Goal: Task Accomplishment & Management: Use online tool/utility

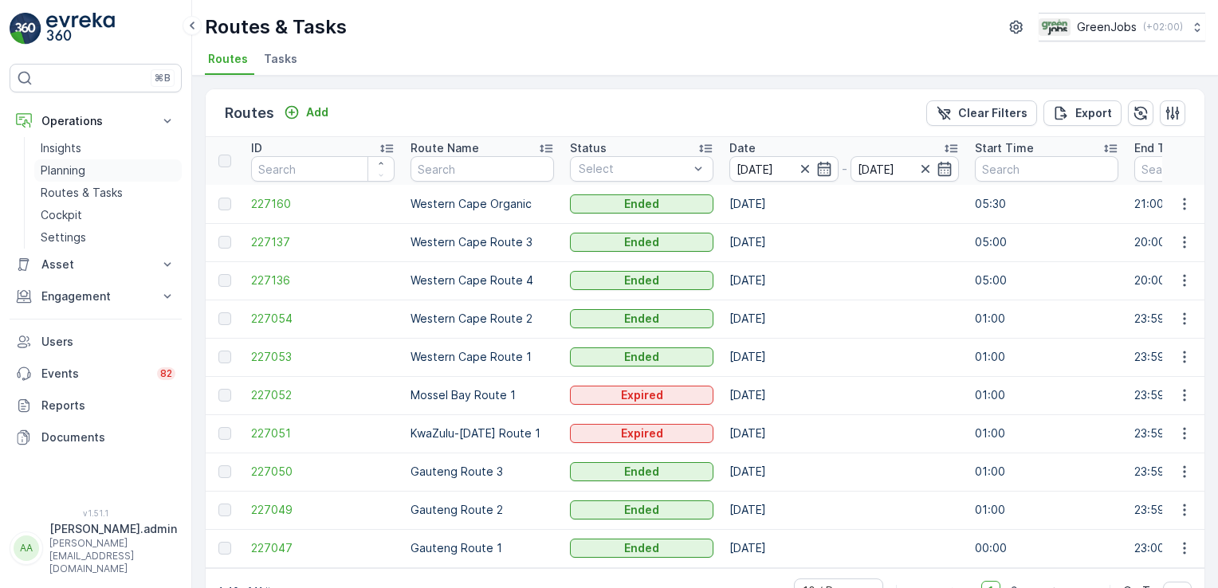
click at [64, 167] on p "Planning" at bounding box center [63, 171] width 45 height 16
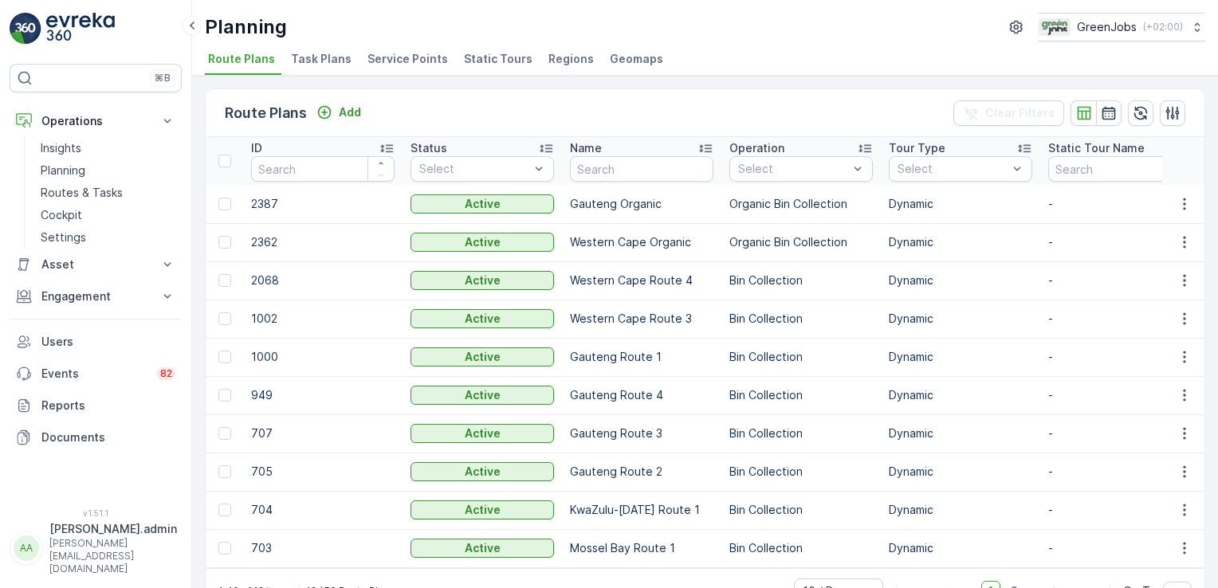
click at [415, 58] on span "Service Points" at bounding box center [407, 59] width 80 height 16
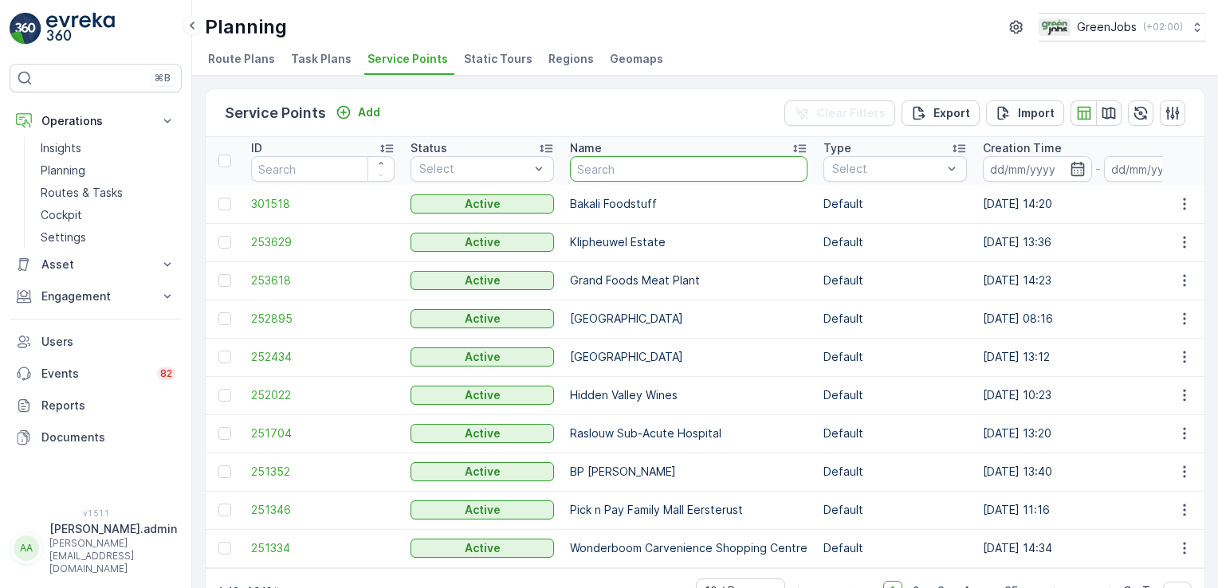
click at [622, 166] on input "text" at bounding box center [689, 169] width 238 height 26
type input "NG"
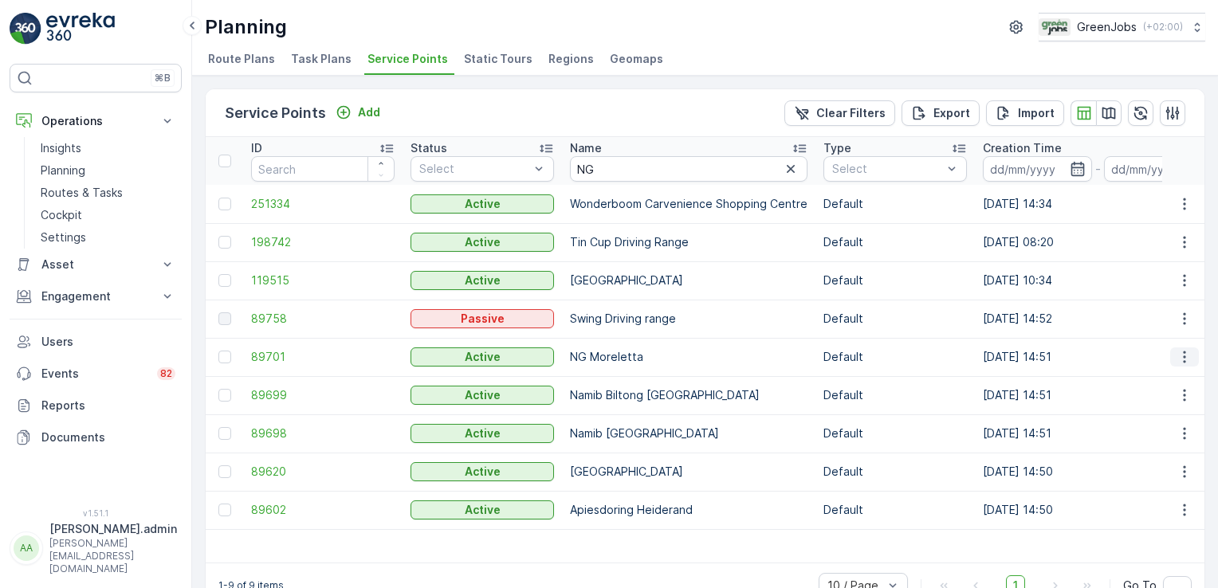
click at [1178, 355] on icon "button" at bounding box center [1184, 357] width 16 height 16
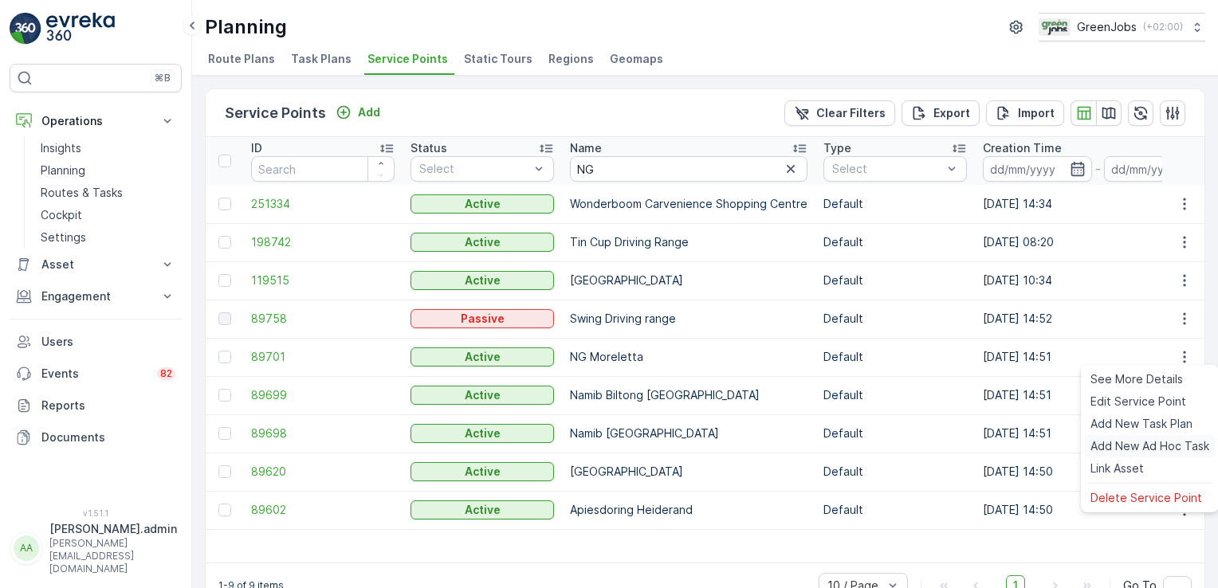
click at [1154, 446] on span "Add New Ad Hoc Task" at bounding box center [1149, 446] width 119 height 16
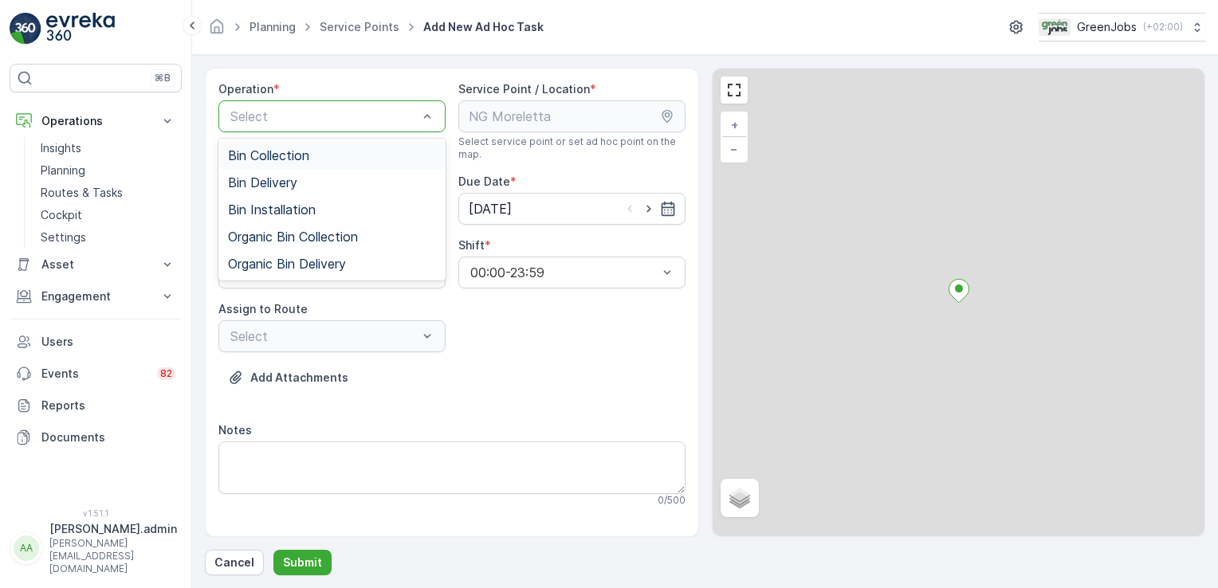
click at [283, 155] on span "Bin Collection" at bounding box center [268, 155] width 81 height 14
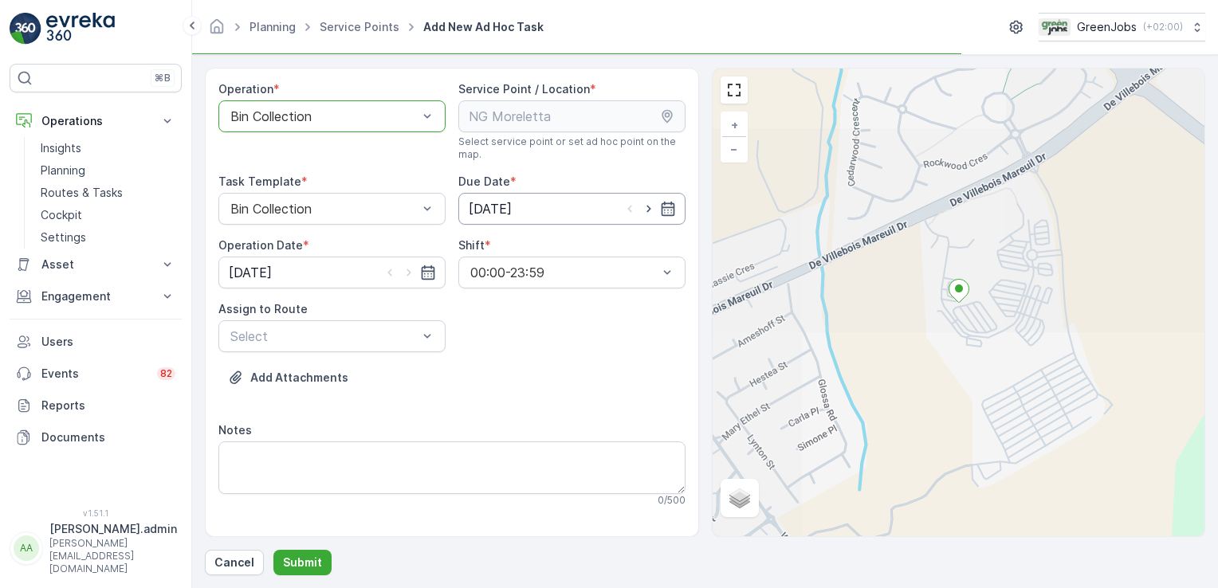
click at [500, 206] on input "[DATE]" at bounding box center [571, 209] width 227 height 32
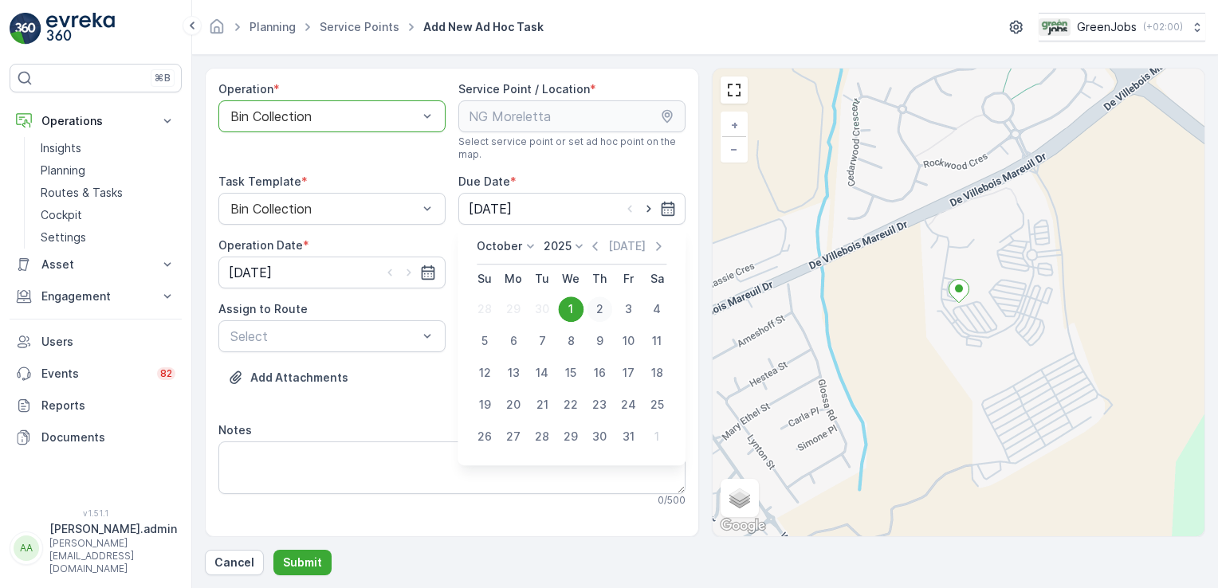
click at [596, 308] on div "2" at bounding box center [600, 309] width 26 height 26
type input "[DATE]"
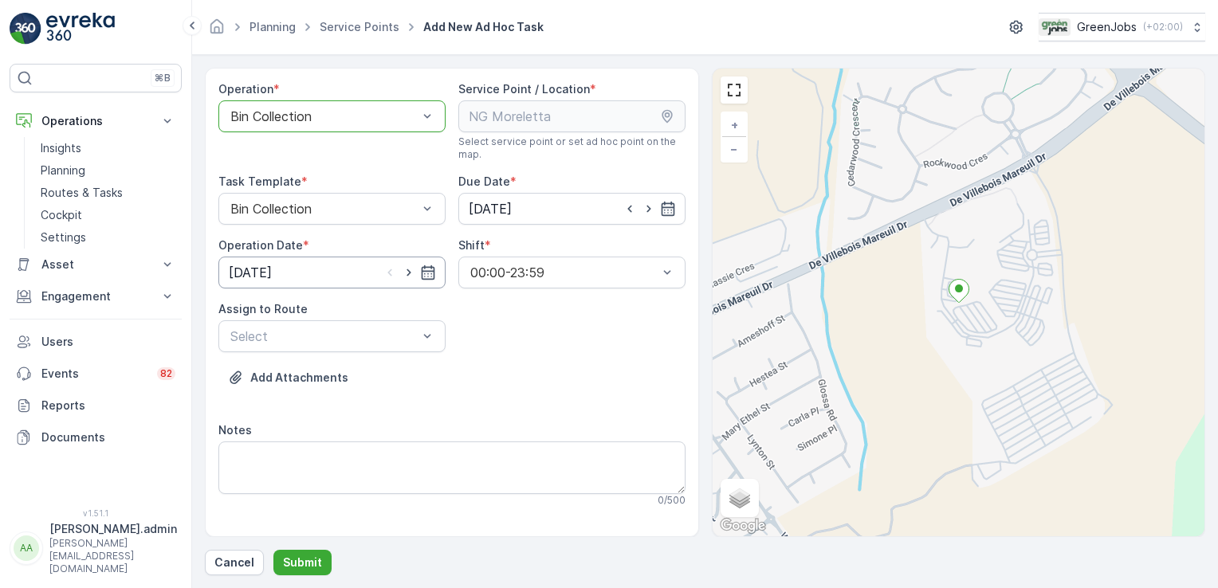
click at [257, 275] on input "[DATE]" at bounding box center [331, 273] width 227 height 32
click at [363, 369] on div "2" at bounding box center [360, 373] width 26 height 26
type input "[DATE]"
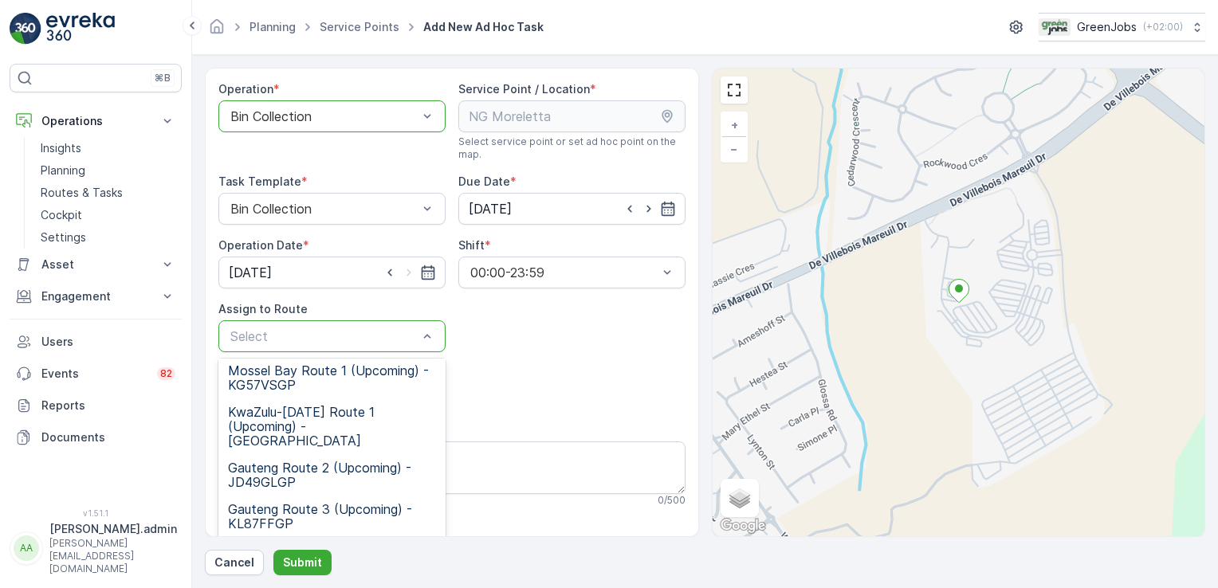
scroll to position [196, 0]
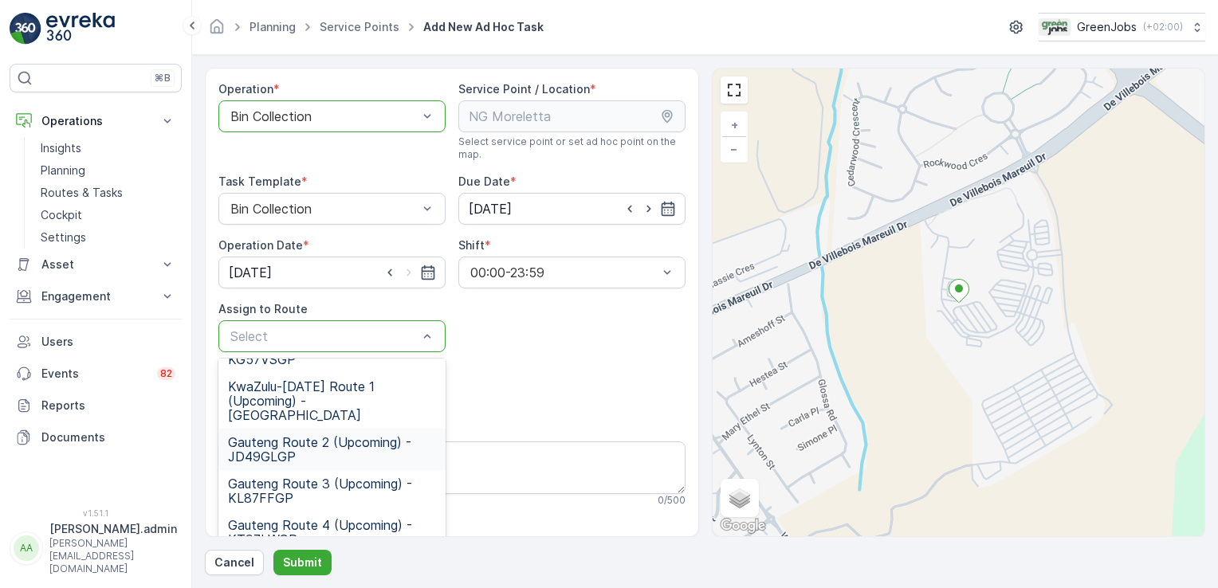
click at [296, 435] on span "Gauteng Route 2 (Upcoming) - JD49GLGP" at bounding box center [332, 449] width 208 height 29
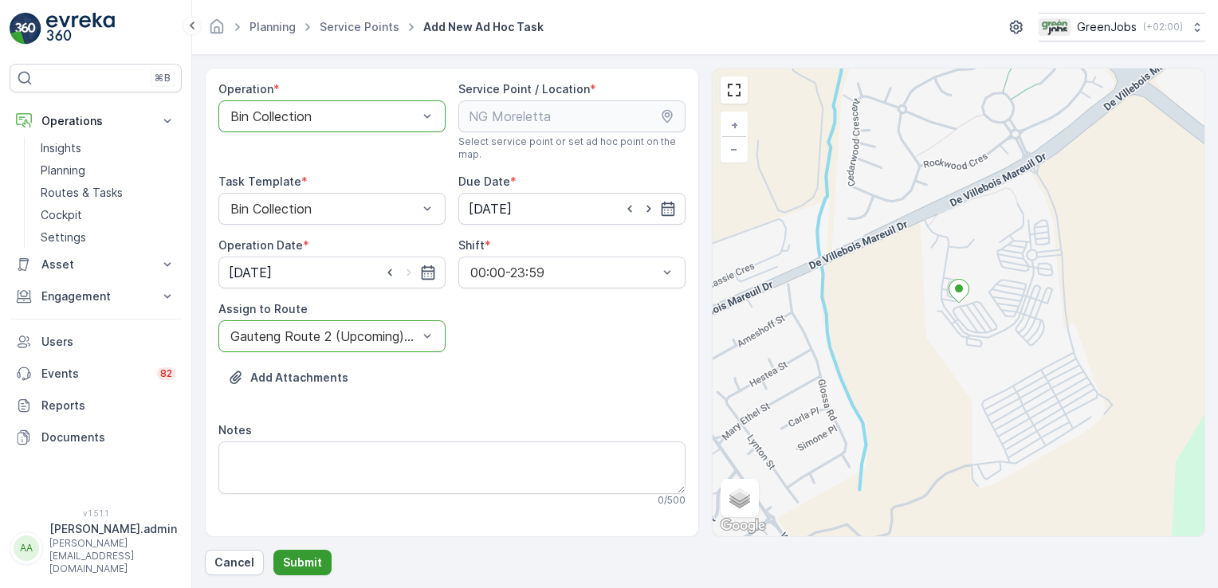
click at [319, 563] on button "Submit" at bounding box center [302, 563] width 58 height 26
